Goal: Information Seeking & Learning: Find specific page/section

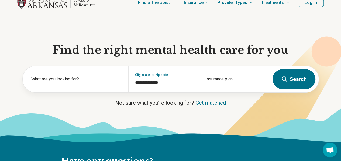
scroll to position [22, 0]
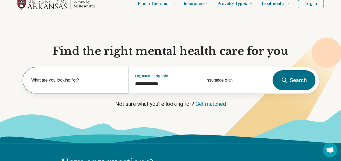
click at [83, 84] on label "What are you looking for?" at bounding box center [76, 80] width 91 height 6
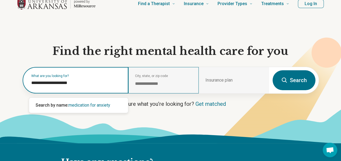
type input "**********"
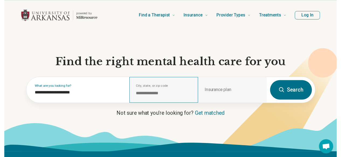
scroll to position [0, 0]
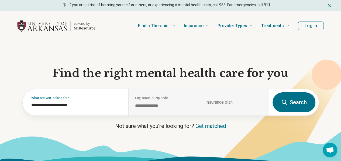
click at [296, 99] on button "Search" at bounding box center [293, 102] width 43 height 20
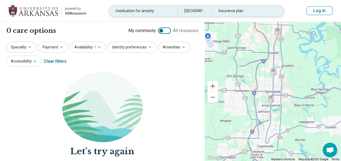
click at [191, 11] on div "Springdale, AR" at bounding box center [195, 10] width 34 height 11
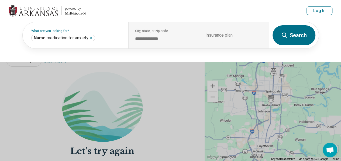
click at [77, 12] on icon "Miresource logo" at bounding box center [75, 13] width 21 height 4
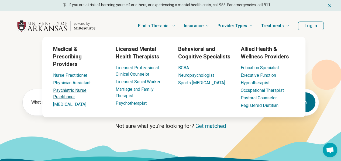
click at [78, 88] on link "Psychiatric Nurse Practitioner" at bounding box center [69, 94] width 33 height 12
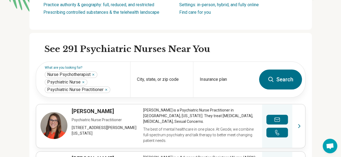
scroll to position [162, 0]
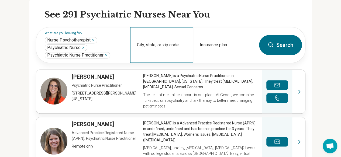
click at [184, 45] on div "City, state, or zip code" at bounding box center [161, 45] width 63 height 36
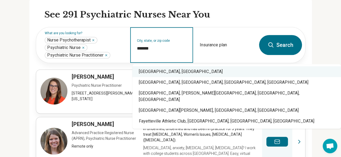
click at [169, 70] on div "Fayetteville, AR" at bounding box center [236, 71] width 209 height 11
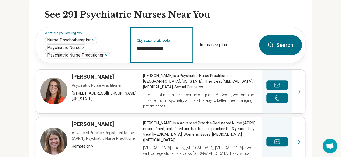
type input "**********"
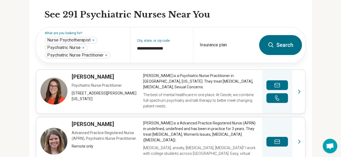
click at [277, 45] on button "Search" at bounding box center [280, 45] width 43 height 20
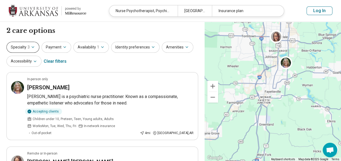
click at [34, 47] on icon "button" at bounding box center [33, 47] width 4 height 4
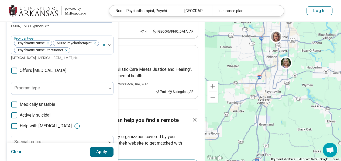
scroll to position [135, 0]
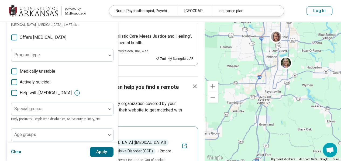
click at [97, 154] on button "Apply" at bounding box center [102, 152] width 24 height 10
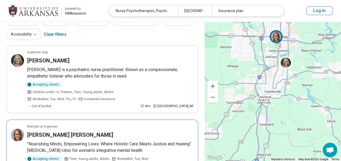
scroll to position [0, 0]
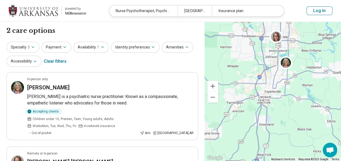
click at [73, 12] on icon "Miresource logo" at bounding box center [75, 13] width 21 height 4
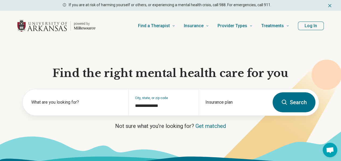
click at [311, 24] on button "Log In" at bounding box center [311, 26] width 26 height 9
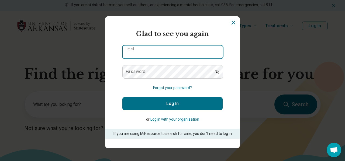
click at [193, 54] on input "Email" at bounding box center [173, 52] width 100 height 13
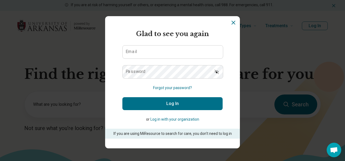
click at [226, 94] on section "powered by Miresource logo Glad to see you again Email Password Forgot your pas…" at bounding box center [172, 82] width 135 height 132
click at [183, 117] on button "Log in with your organization" at bounding box center [174, 120] width 49 height 6
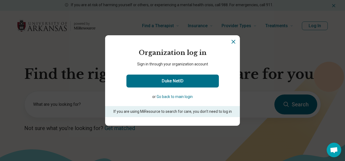
click at [182, 96] on button "Go back to main login" at bounding box center [175, 97] width 36 height 6
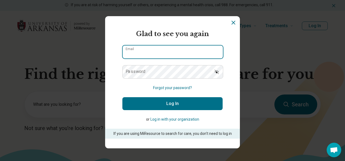
click at [166, 53] on input "Email" at bounding box center [173, 52] width 100 height 13
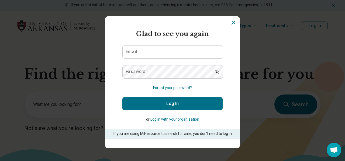
click at [232, 95] on section "powered by Miresource logo Glad to see you again Email Password Forgot your pas…" at bounding box center [172, 82] width 135 height 132
click at [232, 22] on icon "Dismiss" at bounding box center [233, 22] width 3 height 3
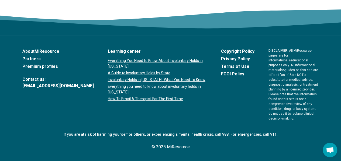
scroll to position [969, 0]
click at [41, 70] on link "Premium profiles" at bounding box center [57, 66] width 71 height 6
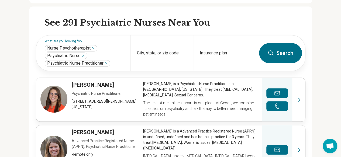
scroll to position [162, 0]
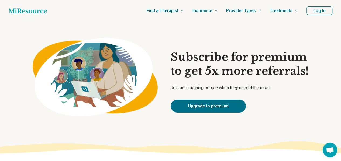
click at [31, 11] on icon "Home page" at bounding box center [28, 10] width 38 height 5
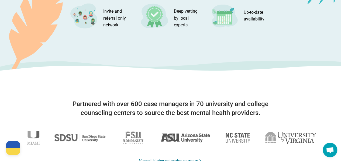
scroll to position [748, 0]
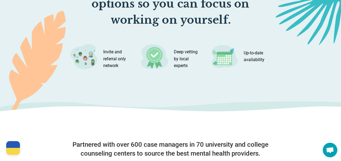
click at [181, 69] on p "Deep vetting by local experts" at bounding box center [187, 58] width 27 height 21
click at [159, 69] on img at bounding box center [154, 56] width 27 height 25
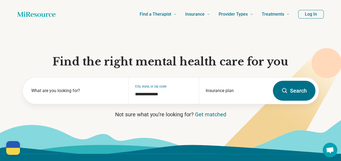
scroll to position [0, 0]
